Goal: Find specific page/section: Find specific page/section

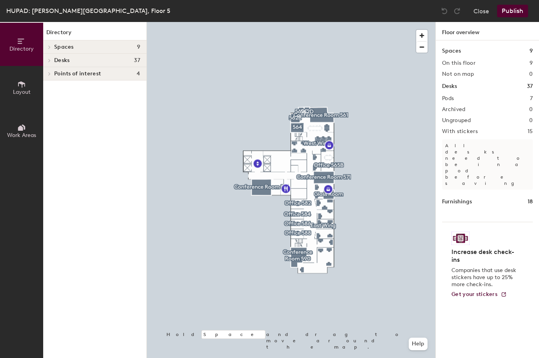
click at [47, 60] on span at bounding box center [49, 61] width 7 height 4
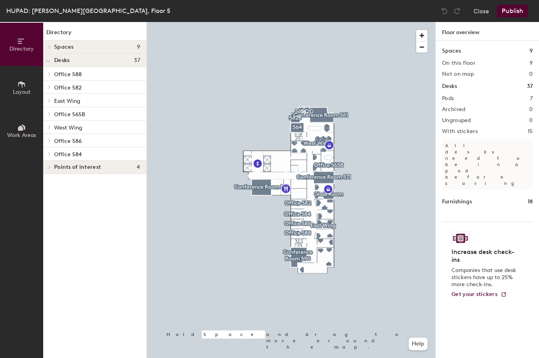
click at [76, 73] on span "Office 588" at bounding box center [68, 74] width 28 height 7
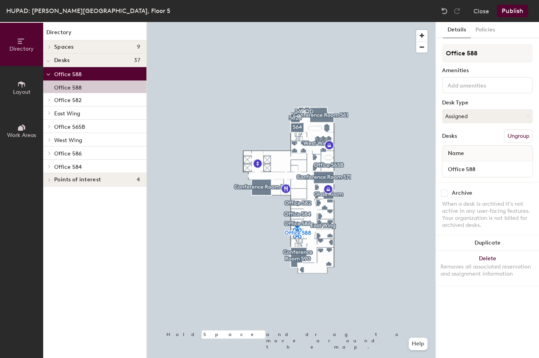
drag, startPoint x: 55, startPoint y: 99, endPoint x: 60, endPoint y: 104, distance: 7.0
click at [55, 99] on span "Office 582" at bounding box center [68, 100] width 28 height 7
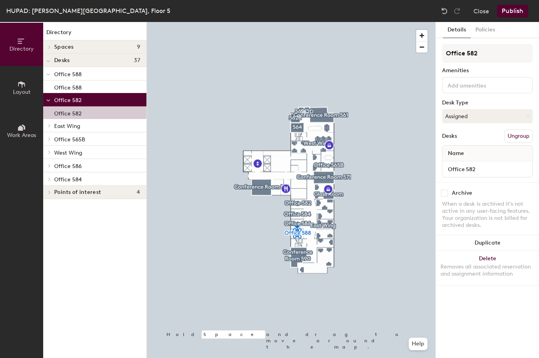
click at [74, 124] on span "East Wing" at bounding box center [67, 126] width 26 height 7
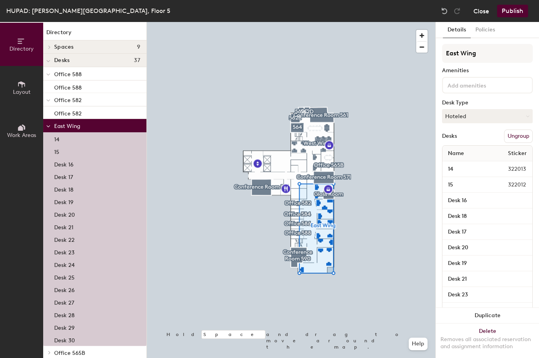
click at [484, 14] on button "Close" at bounding box center [482, 11] width 16 height 13
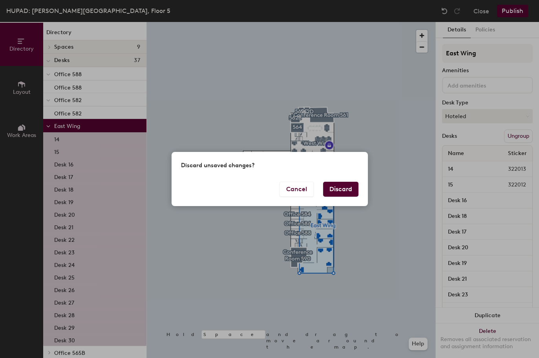
click at [349, 187] on button "Discard" at bounding box center [340, 189] width 35 height 15
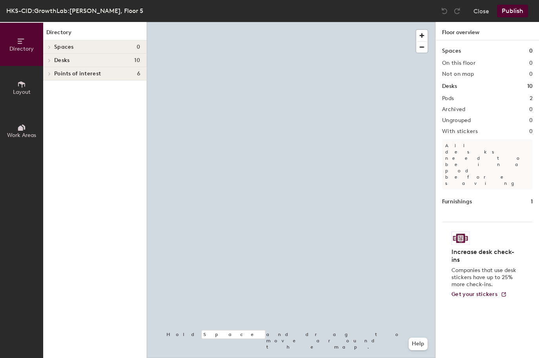
click at [48, 60] on span at bounding box center [49, 61] width 7 height 4
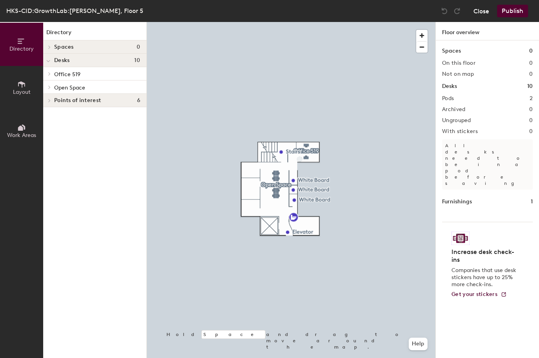
click at [487, 15] on button "Close" at bounding box center [482, 11] width 16 height 13
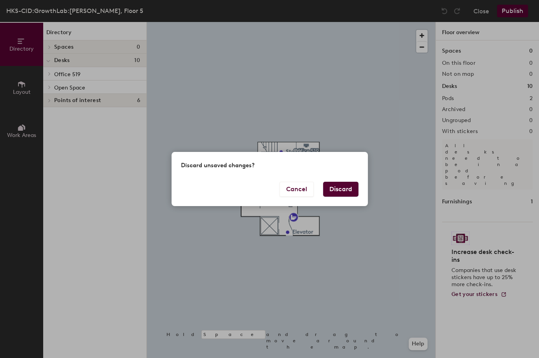
click at [354, 183] on button "Discard" at bounding box center [340, 189] width 35 height 15
